Goal: Information Seeking & Learning: Learn about a topic

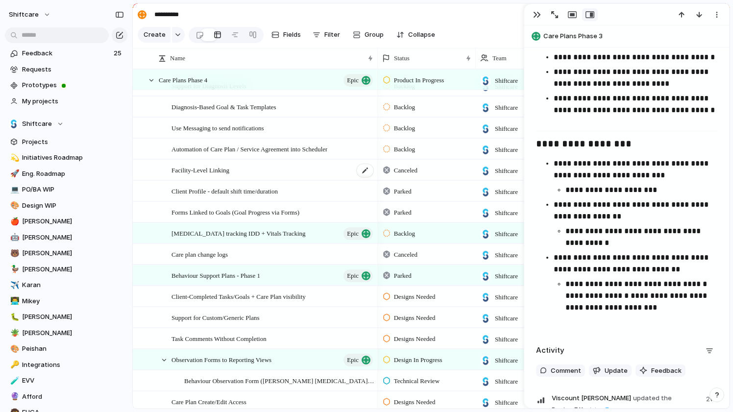
scroll to position [185, 0]
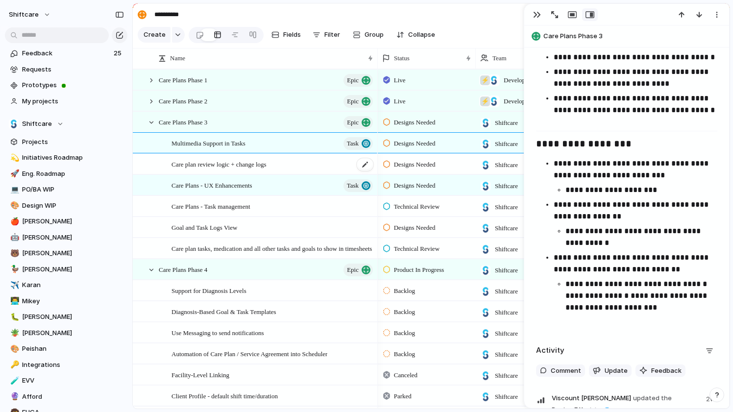
click at [247, 165] on span "Care plan review logic + change logs" at bounding box center [218, 163] width 95 height 11
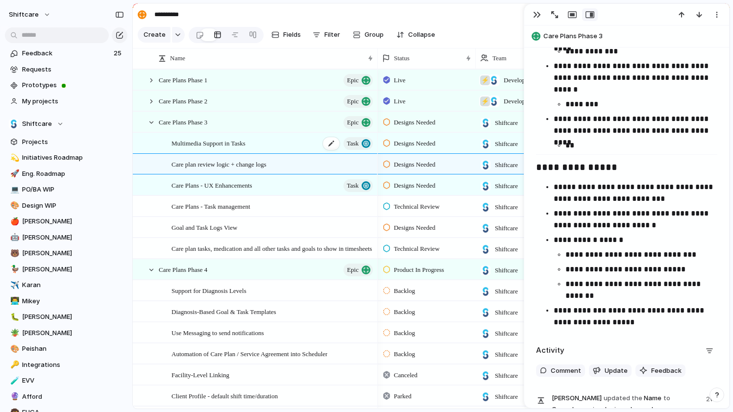
click at [239, 144] on span "Multimedia Support in Tasks" at bounding box center [208, 142] width 74 height 11
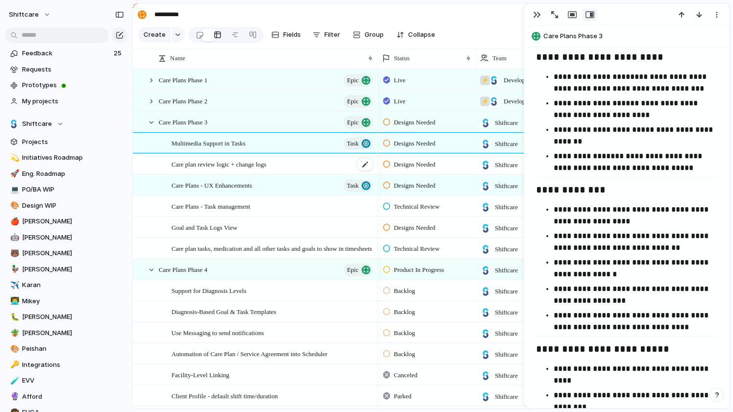
click at [209, 166] on span "Care plan review logic + change logs" at bounding box center [218, 163] width 95 height 11
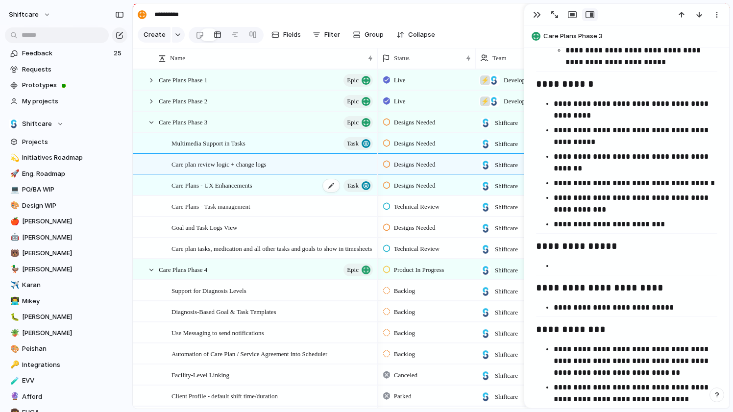
click at [222, 183] on span "Care Plans - UX Enhancements" at bounding box center [211, 184] width 81 height 11
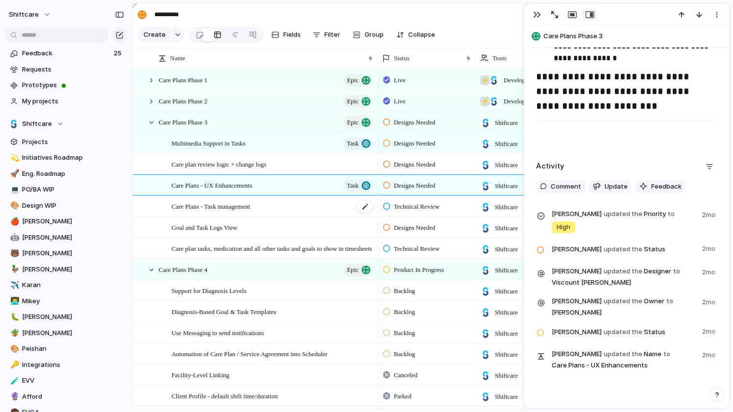
click at [225, 208] on span "Care Plans - Task management" at bounding box center [210, 205] width 79 height 11
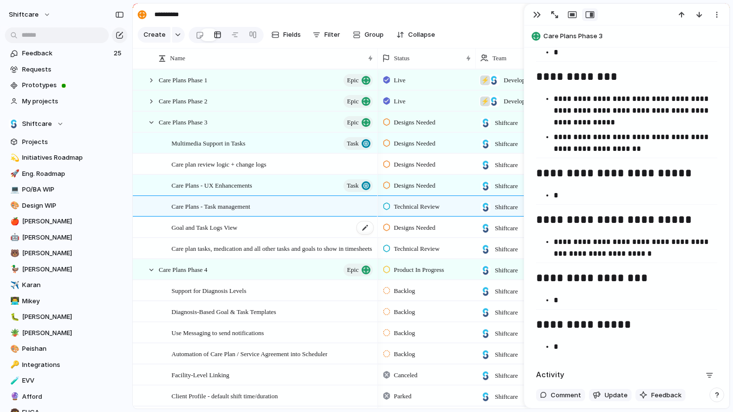
click at [225, 234] on div "Goal and Task Logs View" at bounding box center [272, 227] width 203 height 20
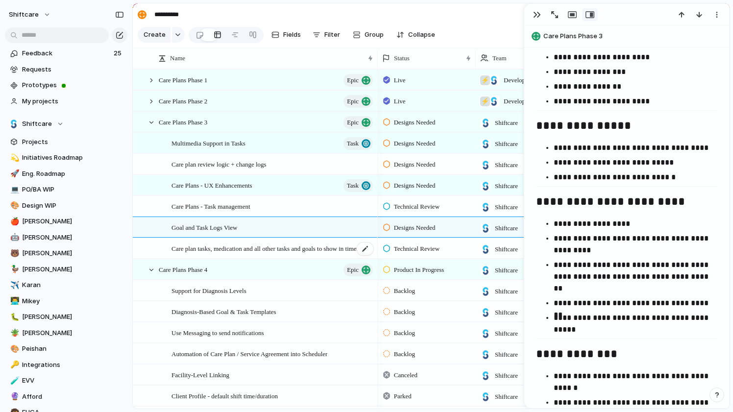
click at [234, 246] on span "Care plan tasks, medication and all other tasks and goals to show in timesheets" at bounding box center [271, 247] width 200 height 11
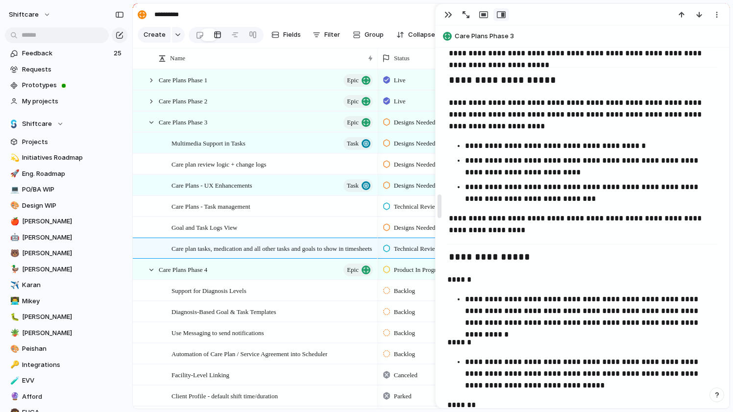
drag, startPoint x: 527, startPoint y: 220, endPoint x: 438, endPoint y: 222, distance: 88.7
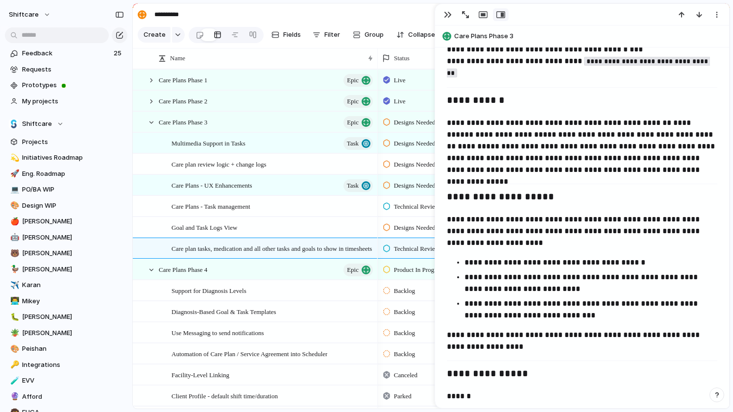
scroll to position [393, 0]
